Goal: Navigation & Orientation: Find specific page/section

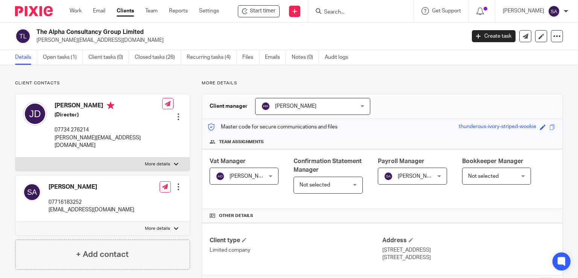
click at [331, 9] on input "Search" at bounding box center [357, 12] width 68 height 7
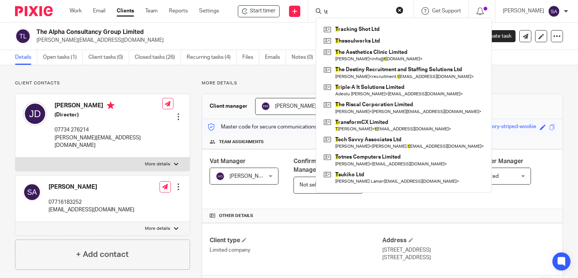
type input "\"
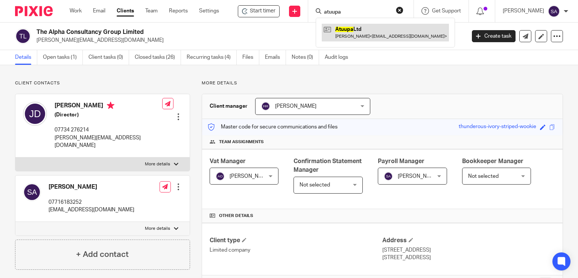
type input "atuupa"
click at [352, 27] on link at bounding box center [385, 32] width 127 height 17
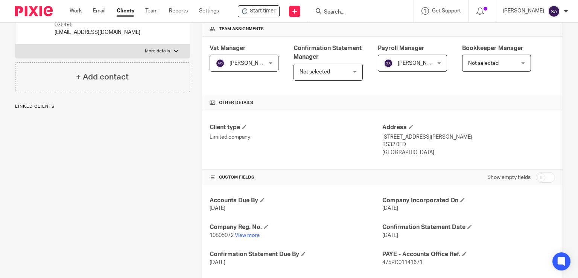
scroll to position [226, 0]
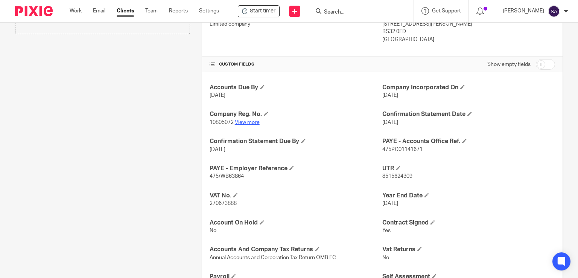
click at [242, 120] on link "View more" at bounding box center [247, 122] width 25 height 5
click at [339, 12] on input "Search" at bounding box center [357, 12] width 68 height 7
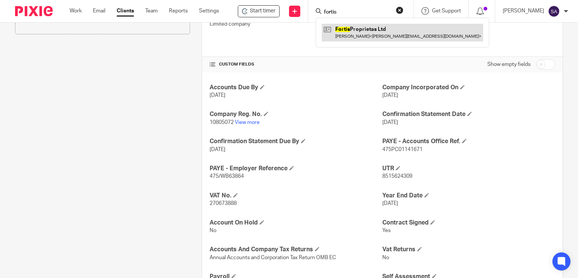
type input "fortis"
click at [358, 35] on link at bounding box center [402, 32] width 161 height 17
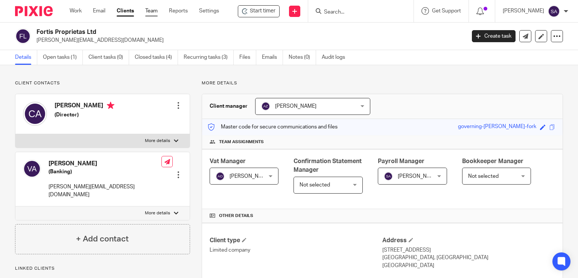
click at [152, 11] on link "Team" at bounding box center [151, 11] width 12 height 8
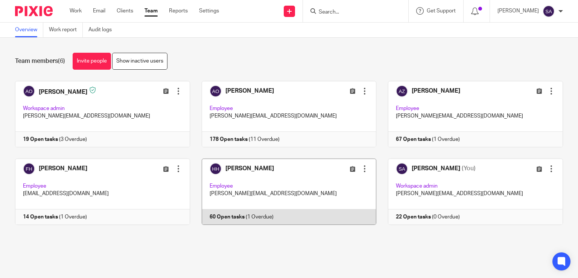
click at [245, 169] on link at bounding box center [283, 191] width 187 height 66
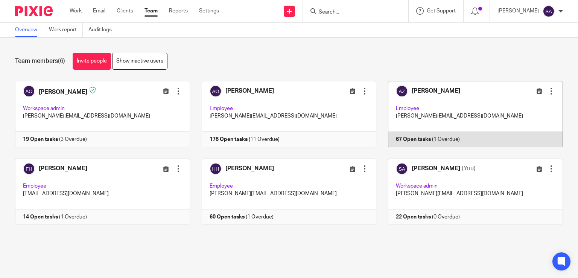
click at [426, 106] on link at bounding box center [469, 114] width 187 height 66
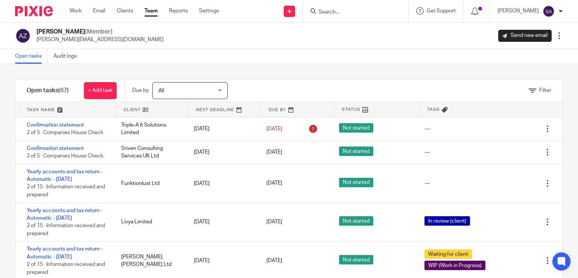
click at [354, 9] on input "Search" at bounding box center [352, 12] width 68 height 7
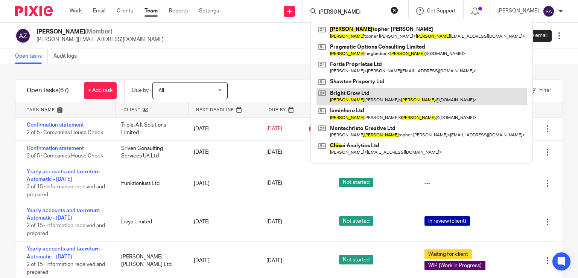
type input "chris"
click at [369, 99] on link at bounding box center [422, 96] width 210 height 17
